Goal: Information Seeking & Learning: Learn about a topic

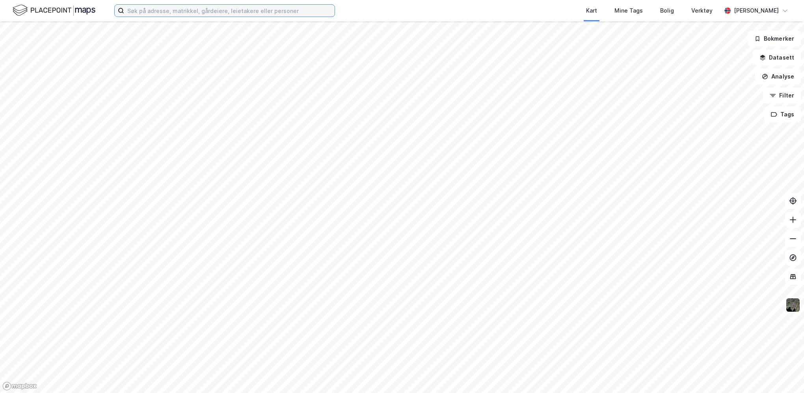
click at [139, 14] on input at bounding box center [229, 11] width 211 height 12
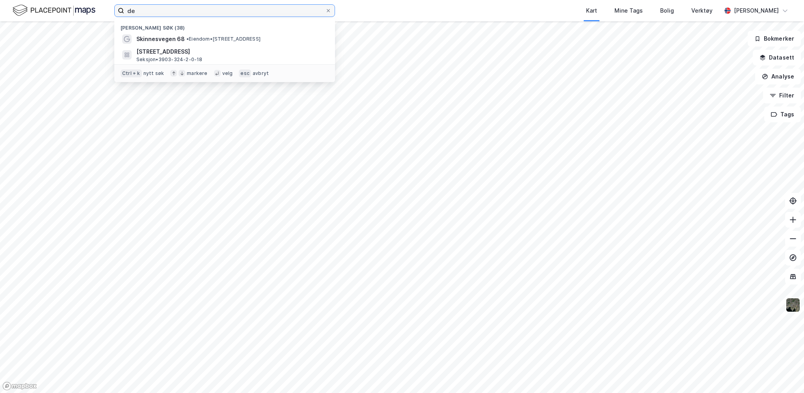
type input "d"
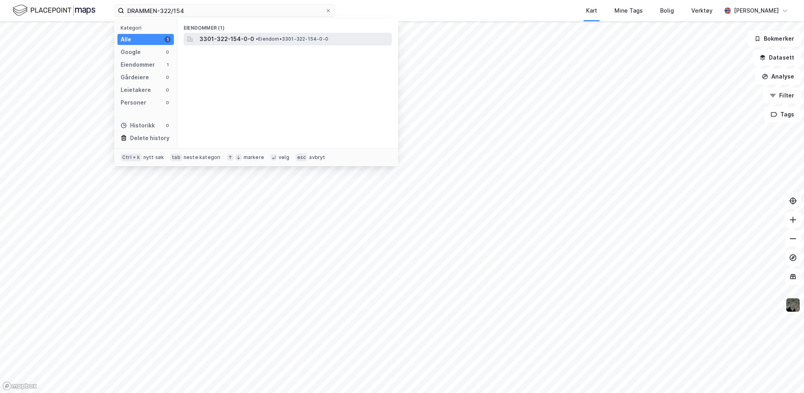
click at [222, 39] on span "3301-322-154-0-0" at bounding box center [226, 38] width 55 height 9
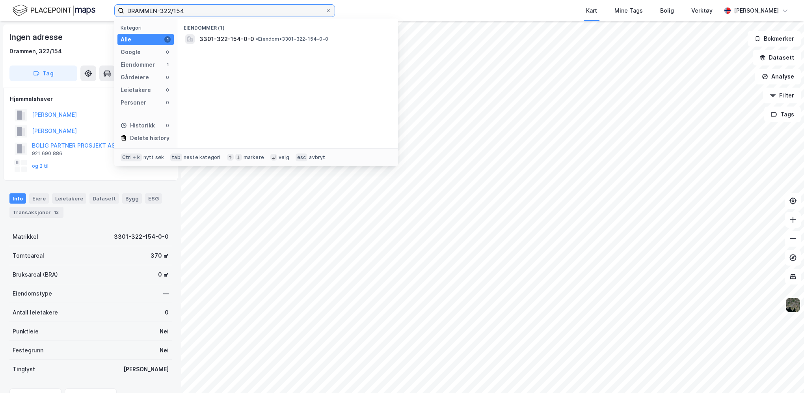
drag, startPoint x: 196, startPoint y: 11, endPoint x: 121, endPoint y: 11, distance: 74.9
click at [121, 11] on label "DRAMMEN-322/154" at bounding box center [224, 10] width 221 height 13
type input "Ringsaker-31/8"
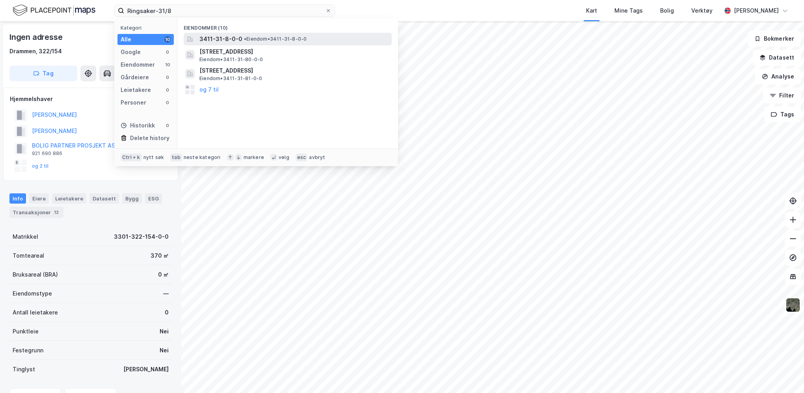
click at [211, 40] on span "3411-31-8-0-0" at bounding box center [220, 38] width 43 height 9
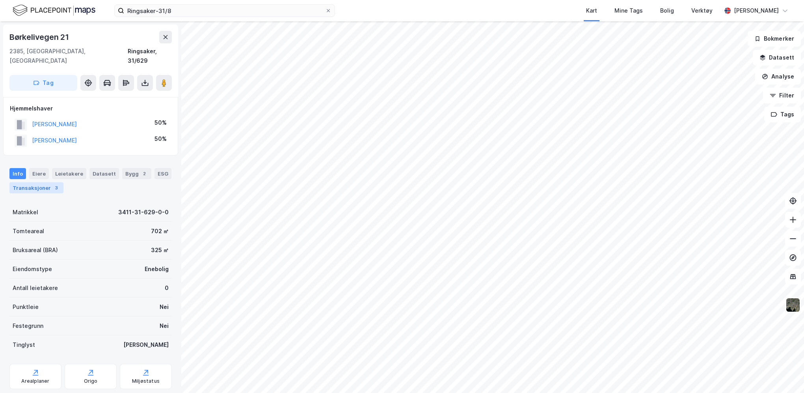
click at [42, 182] on div "Transaksjoner 3" at bounding box center [36, 187] width 54 height 11
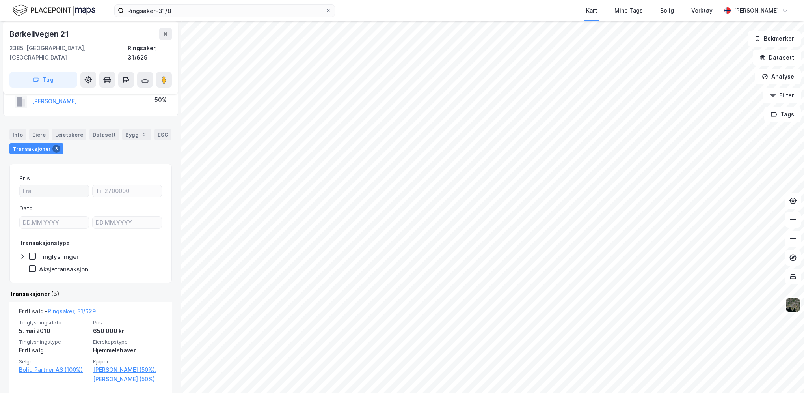
scroll to position [39, 0]
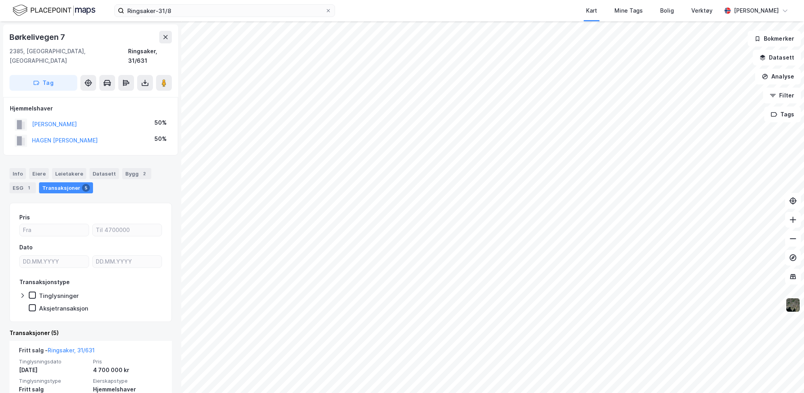
click at [792, 305] on img at bounding box center [793, 304] width 15 height 15
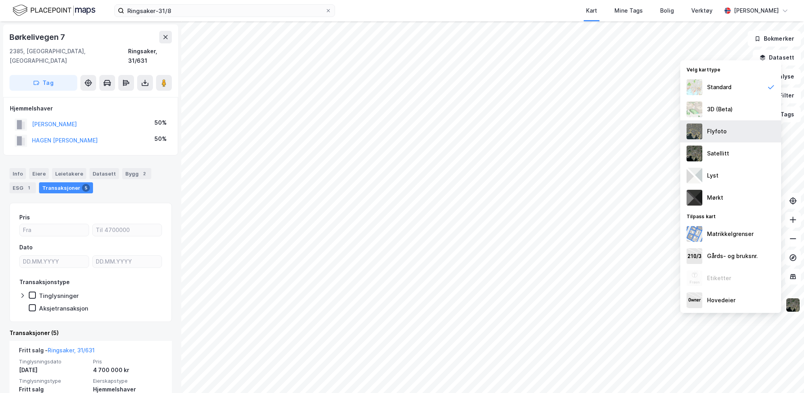
click at [714, 128] on div "Flyfoto" at bounding box center [717, 131] width 20 height 9
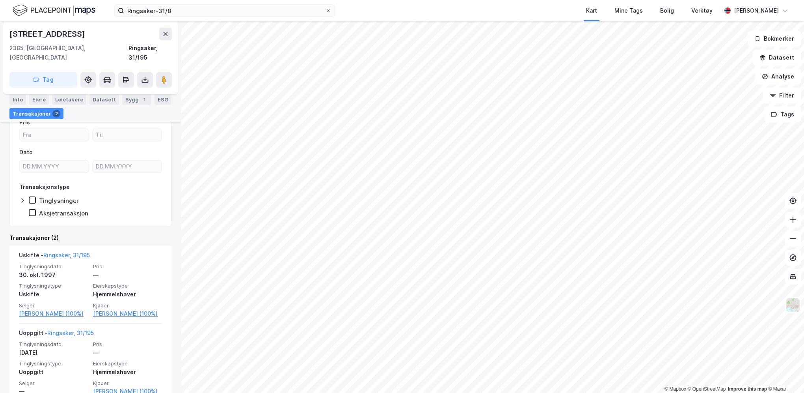
scroll to position [86, 0]
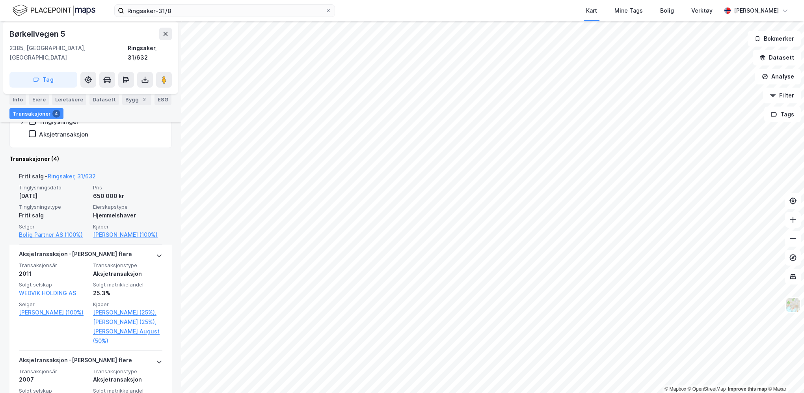
scroll to position [39, 0]
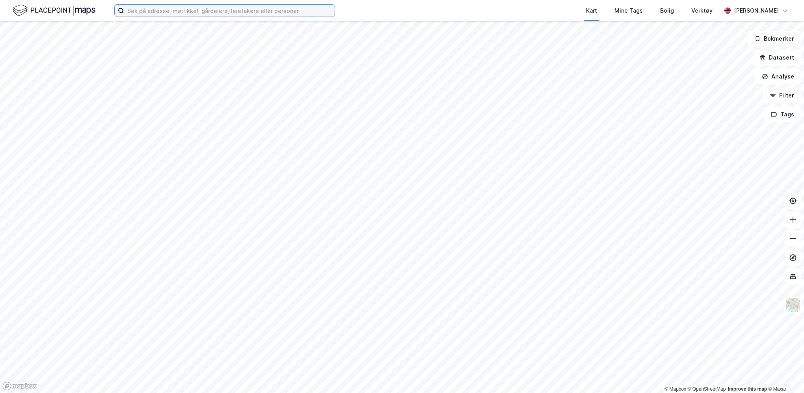
click at [160, 8] on input at bounding box center [229, 11] width 211 height 12
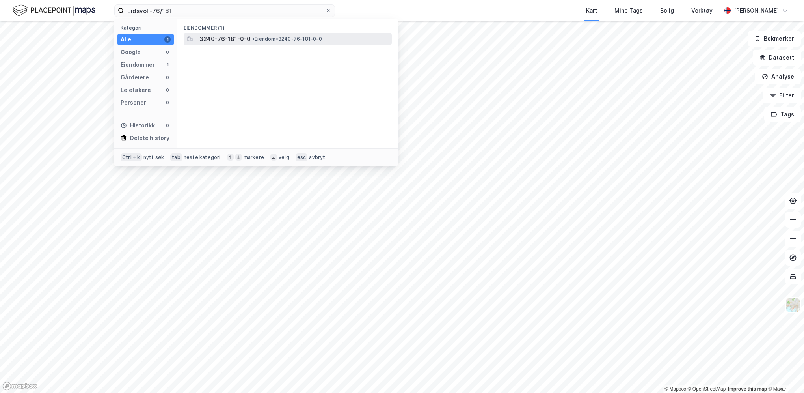
click at [225, 43] on span "3240-76-181-0-0" at bounding box center [224, 38] width 51 height 9
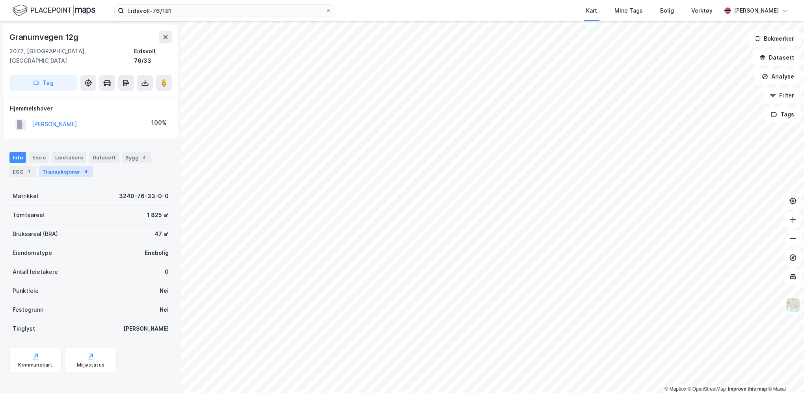
click at [58, 166] on div "Transaksjoner 4" at bounding box center [66, 171] width 54 height 11
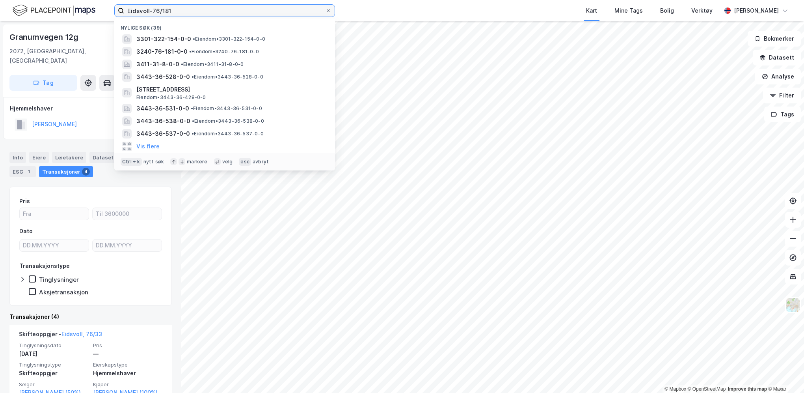
drag, startPoint x: 191, startPoint y: 13, endPoint x: 107, endPoint y: 9, distance: 83.6
click at [107, 8] on div "Eidsvoll-76/181 Nylige søk (39) 3301-322-154-0-0 • Eiendom • 3301-322-154-0-0 3…" at bounding box center [402, 10] width 804 height 21
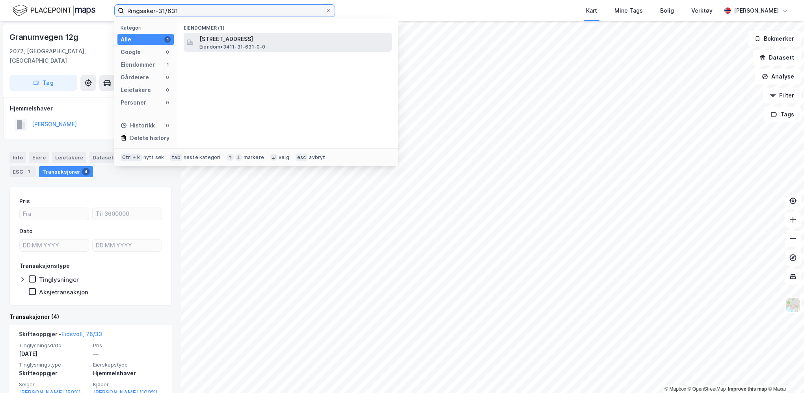
type input "Ringsaker-31/631"
click at [223, 39] on span "Børkelivegen 7, 2385, BRUMUNDDAL, RINGSAKER" at bounding box center [293, 38] width 189 height 9
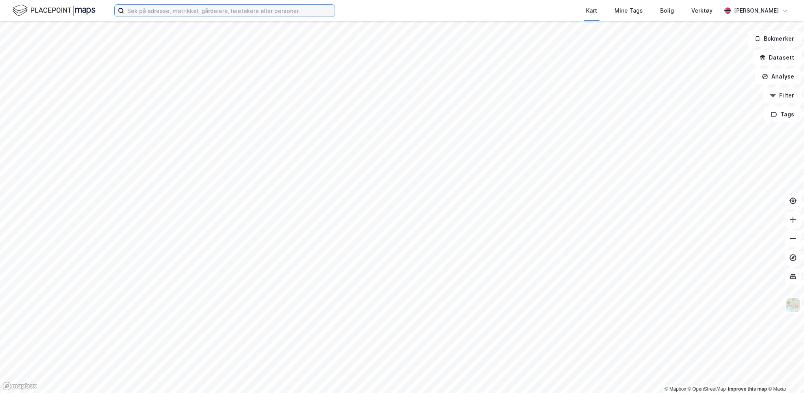
click at [201, 9] on input at bounding box center [229, 11] width 211 height 12
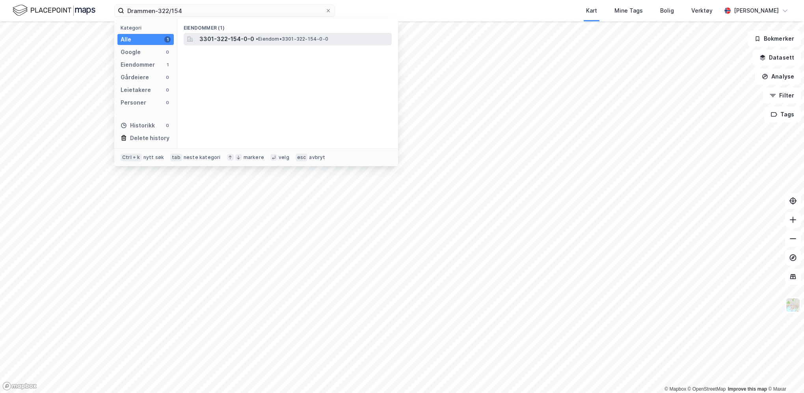
click at [235, 43] on span "3301-322-154-0-0" at bounding box center [226, 38] width 55 height 9
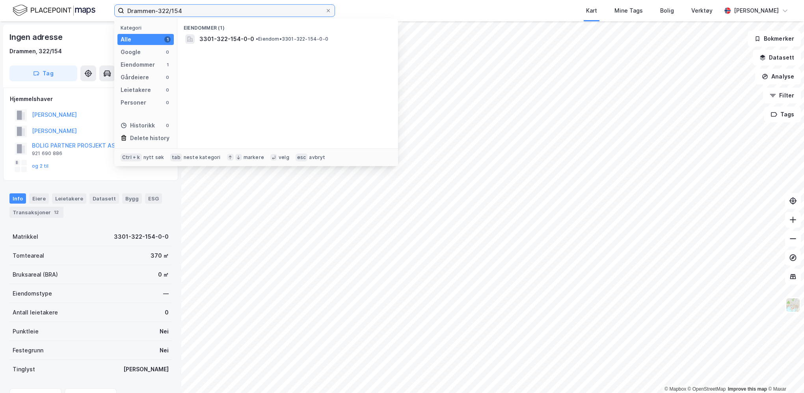
drag, startPoint x: 195, startPoint y: 9, endPoint x: 114, endPoint y: 13, distance: 81.3
click at [114, 13] on div "Drammen-322/154 Kategori Alle 1 Google 0 Eiendommer 1 Gårdeiere 0 Leietakere 0 …" at bounding box center [402, 10] width 804 height 21
type input "Nannestad-125/154"
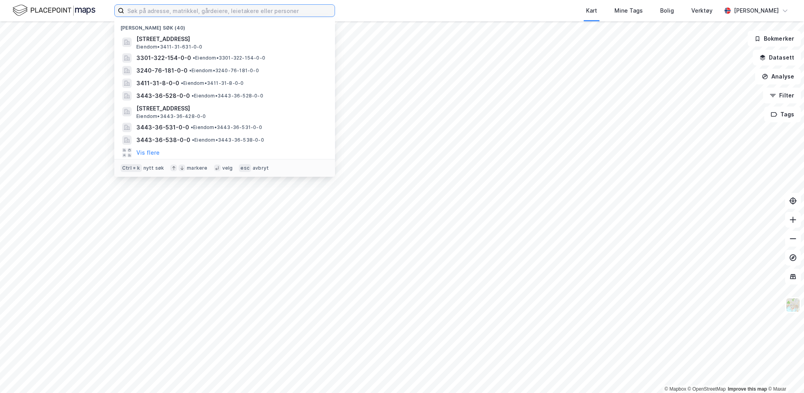
click at [191, 7] on input at bounding box center [229, 11] width 211 height 12
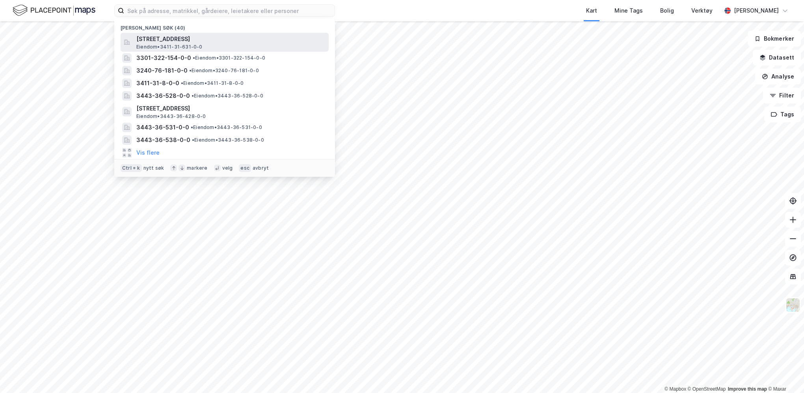
click at [183, 35] on span "Børkelivegen 7, 2385, BRUMUNDDAL, RINGSAKER" at bounding box center [230, 38] width 189 height 9
